Goal: Task Accomplishment & Management: Manage account settings

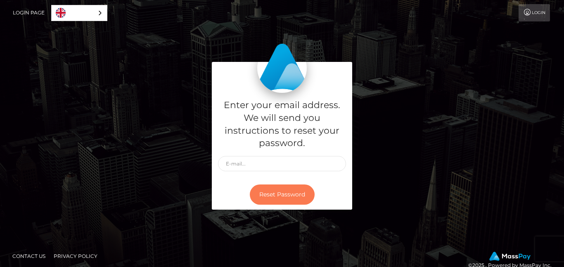
click at [255, 193] on button "Reset Password" at bounding box center [282, 195] width 65 height 20
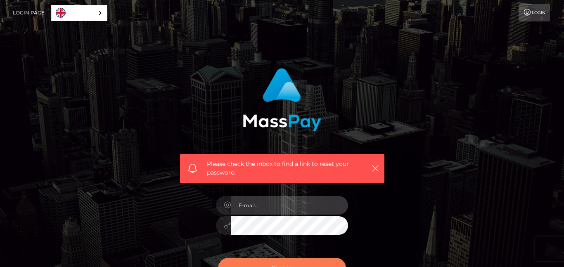
type input "[EMAIL_ADDRESS][DOMAIN_NAME]"
click at [274, 262] on button "Sign in" at bounding box center [282, 268] width 128 height 20
